Goal: Task Accomplishment & Management: Use online tool/utility

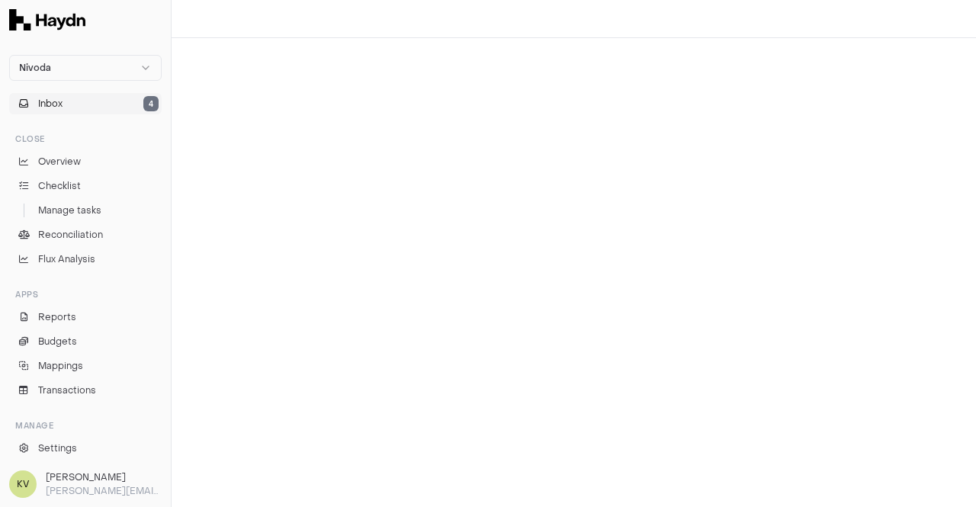
click at [73, 107] on button "Inbox 4" at bounding box center [85, 103] width 152 height 21
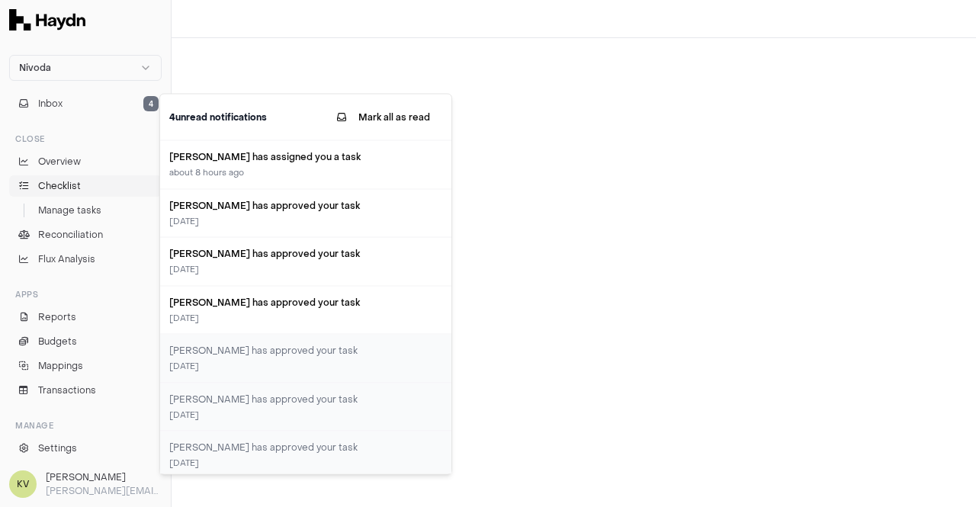
click at [64, 181] on span "Checklist" at bounding box center [59, 186] width 43 height 14
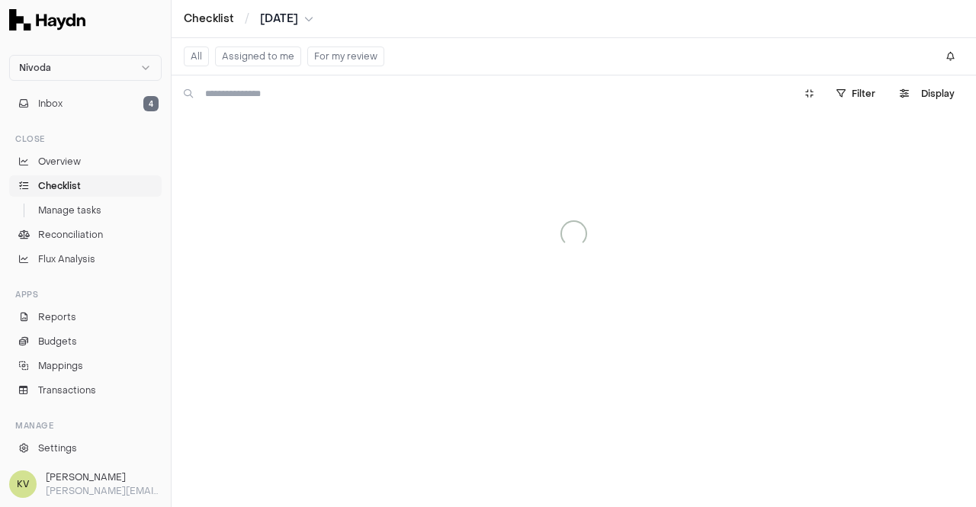
click at [274, 56] on button "Assigned to me" at bounding box center [258, 57] width 86 height 20
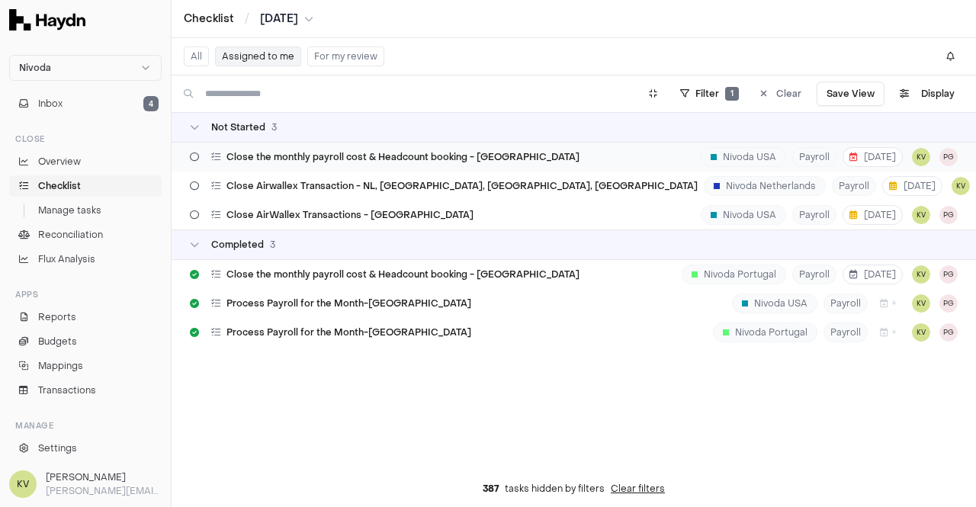
click at [192, 157] on icon at bounding box center [194, 156] width 9 height 9
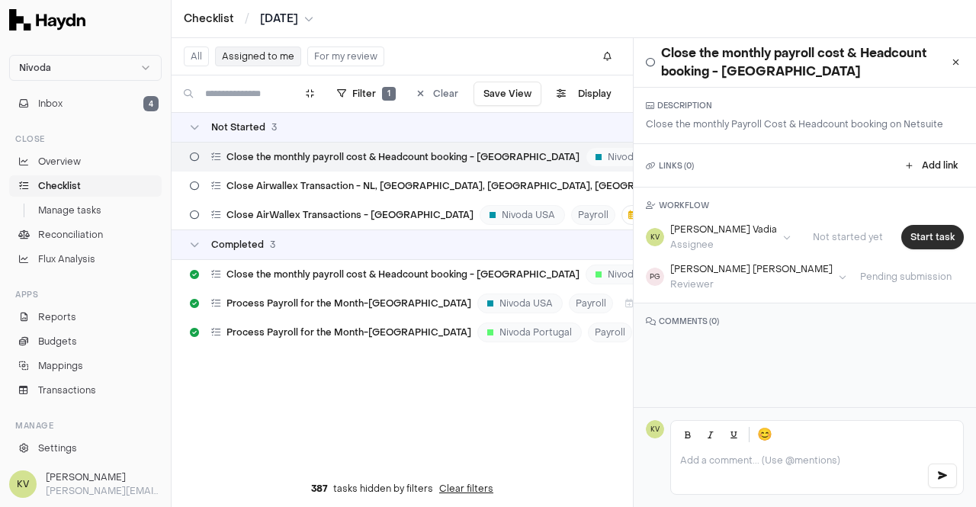
click at [910, 237] on button "Start task" at bounding box center [932, 237] width 63 height 24
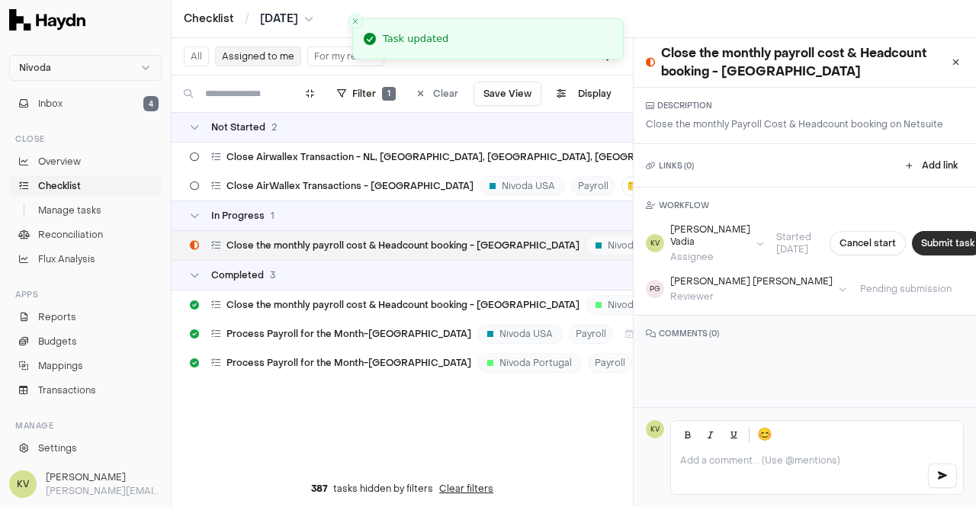
click at [912, 239] on button "Submit task" at bounding box center [948, 243] width 72 height 24
click at [318, 182] on span "Close AirWallex Transactions - [GEOGRAPHIC_DATA]" at bounding box center [349, 186] width 247 height 12
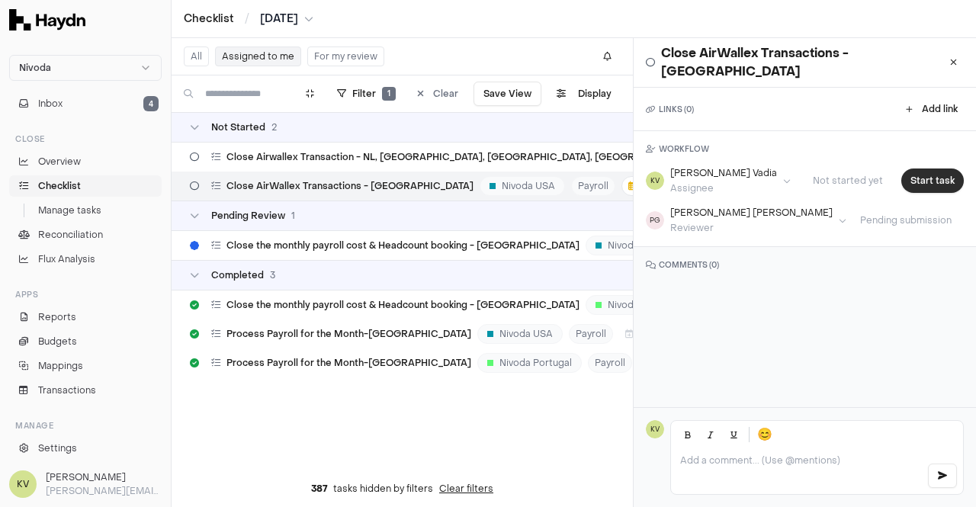
click at [914, 168] on button "Start task" at bounding box center [932, 180] width 63 height 24
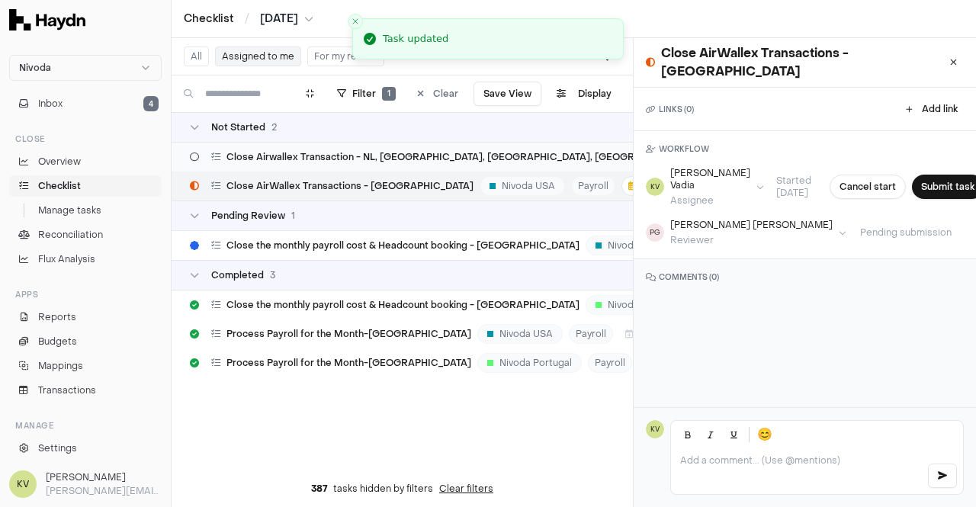
click at [329, 155] on span "Close Airwallex Transaction - NL, [GEOGRAPHIC_DATA], [GEOGRAPHIC_DATA], [GEOGRA…" at bounding box center [461, 157] width 471 height 12
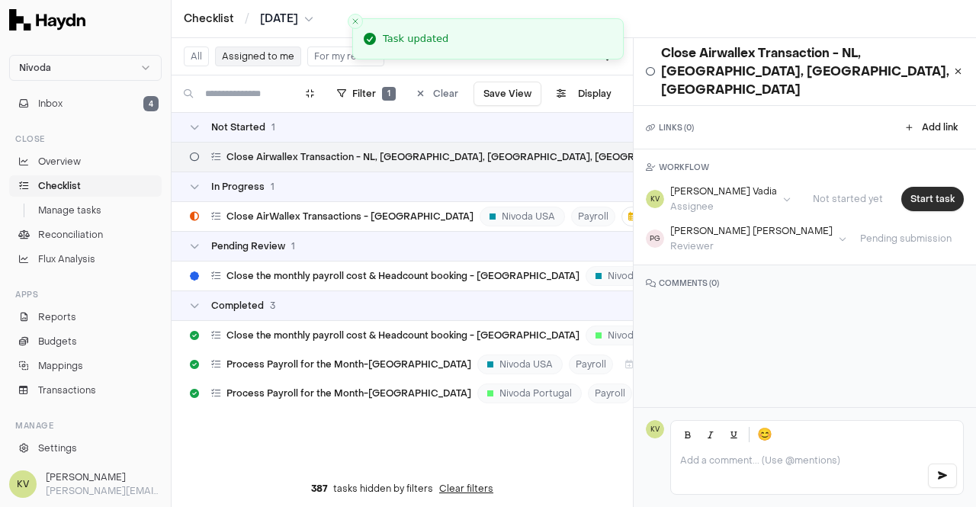
click at [911, 187] on button "Start task" at bounding box center [932, 199] width 63 height 24
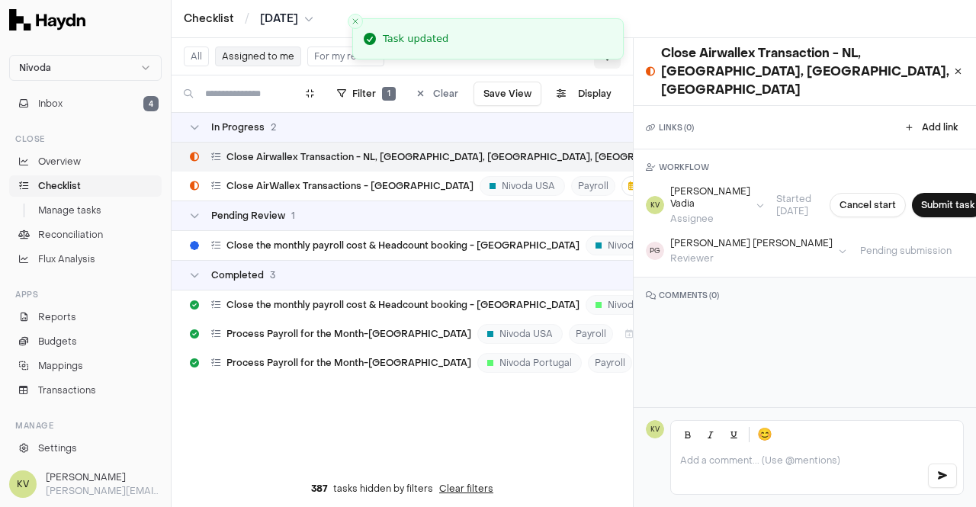
click at [954, 67] on icon at bounding box center [957, 71] width 7 height 9
